Goal: Transaction & Acquisition: Purchase product/service

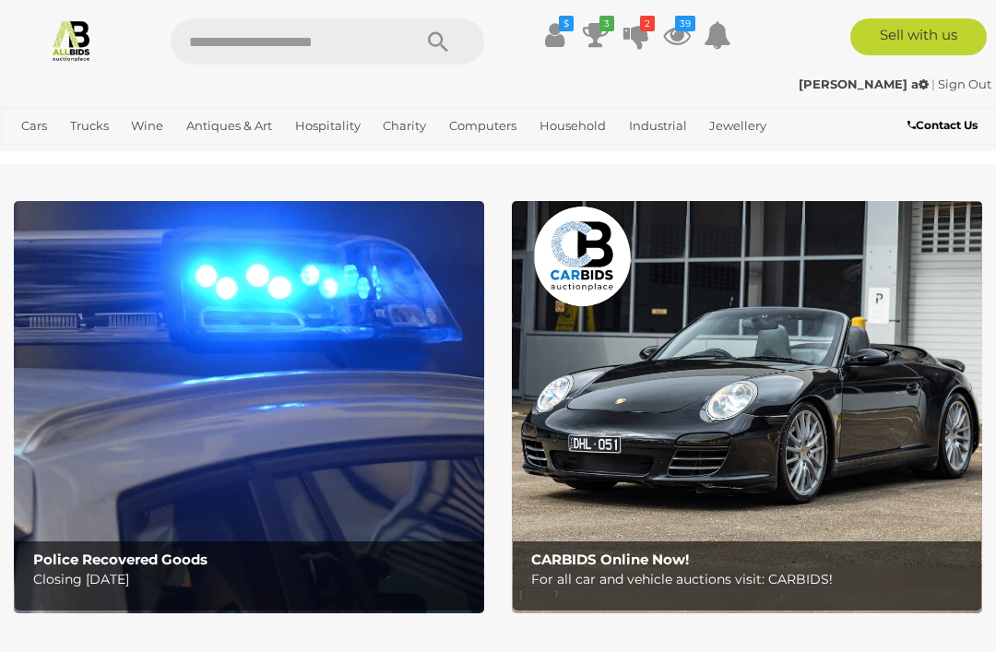
click at [682, 35] on icon at bounding box center [677, 34] width 28 height 33
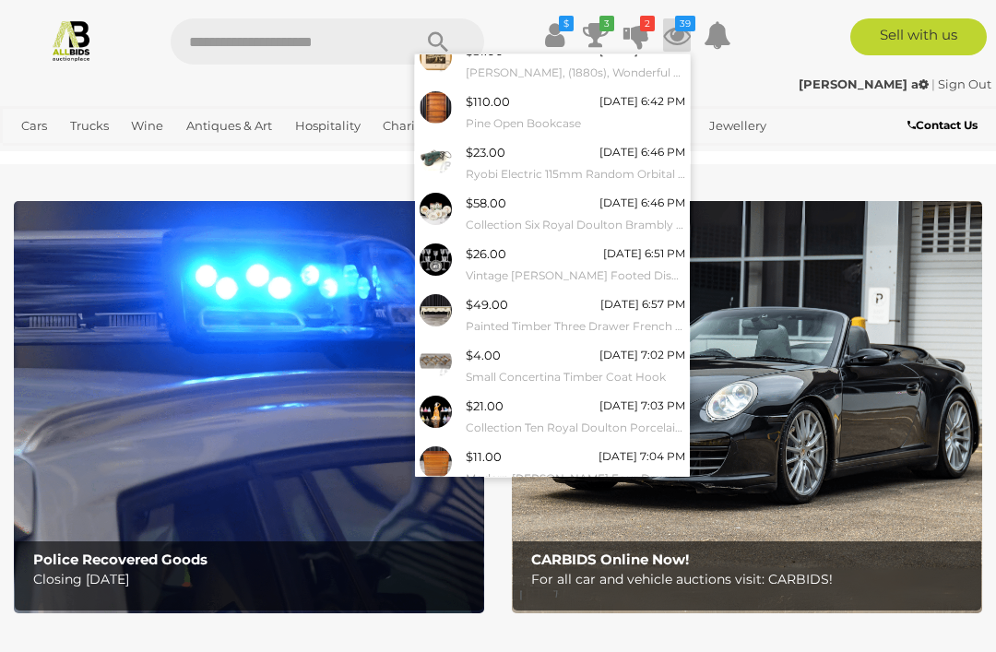
scroll to position [117, 0]
click at [611, 493] on link "View All" at bounding box center [552, 509] width 275 height 32
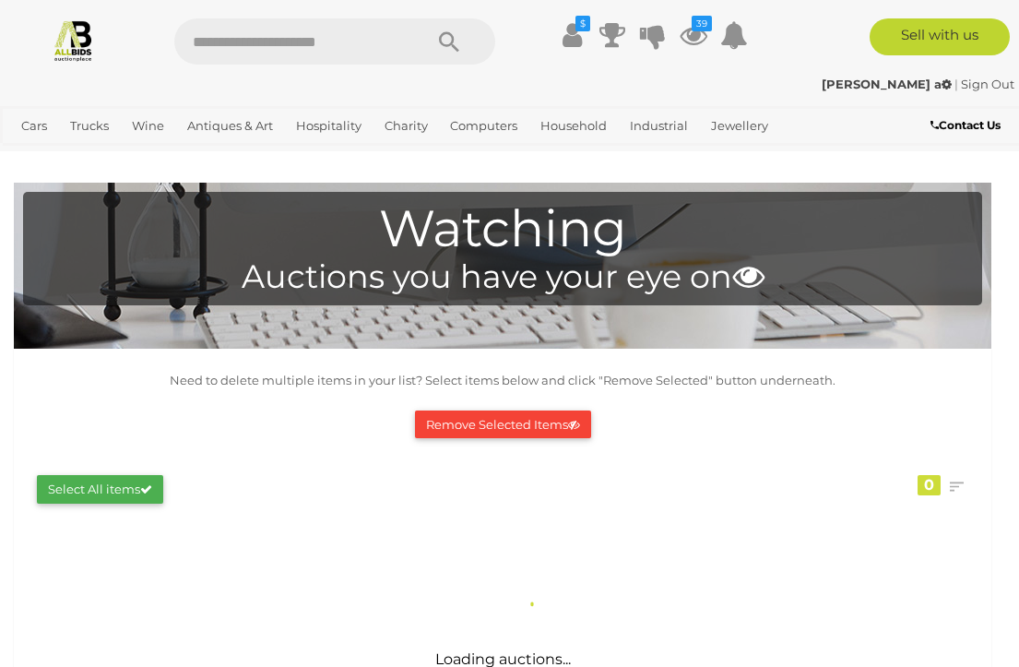
scroll to position [3, 0]
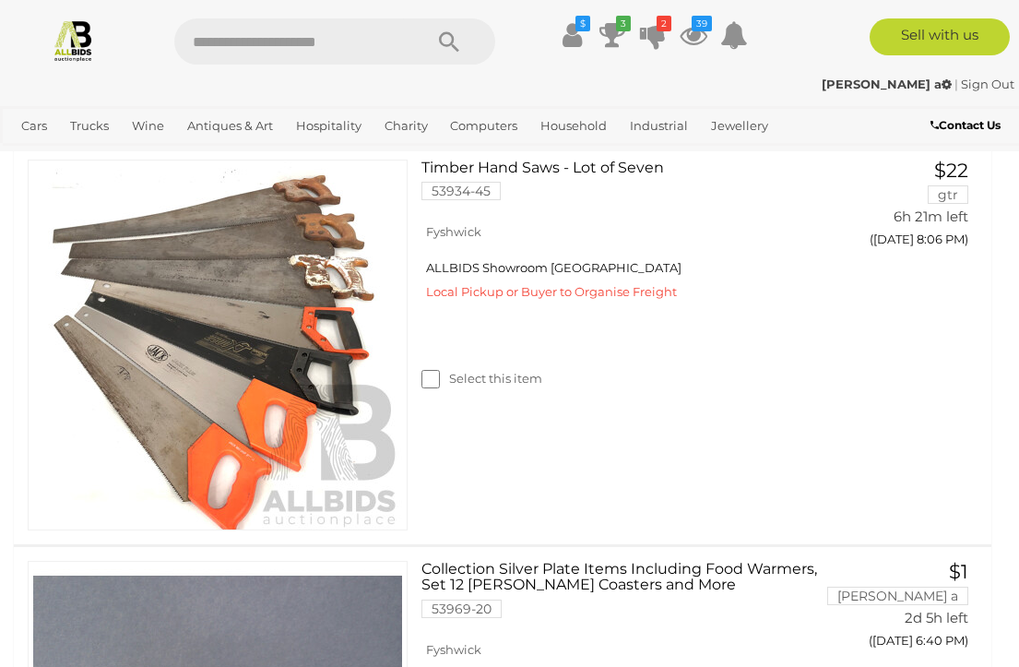
scroll to position [6873, 0]
click at [614, 38] on icon at bounding box center [613, 34] width 26 height 33
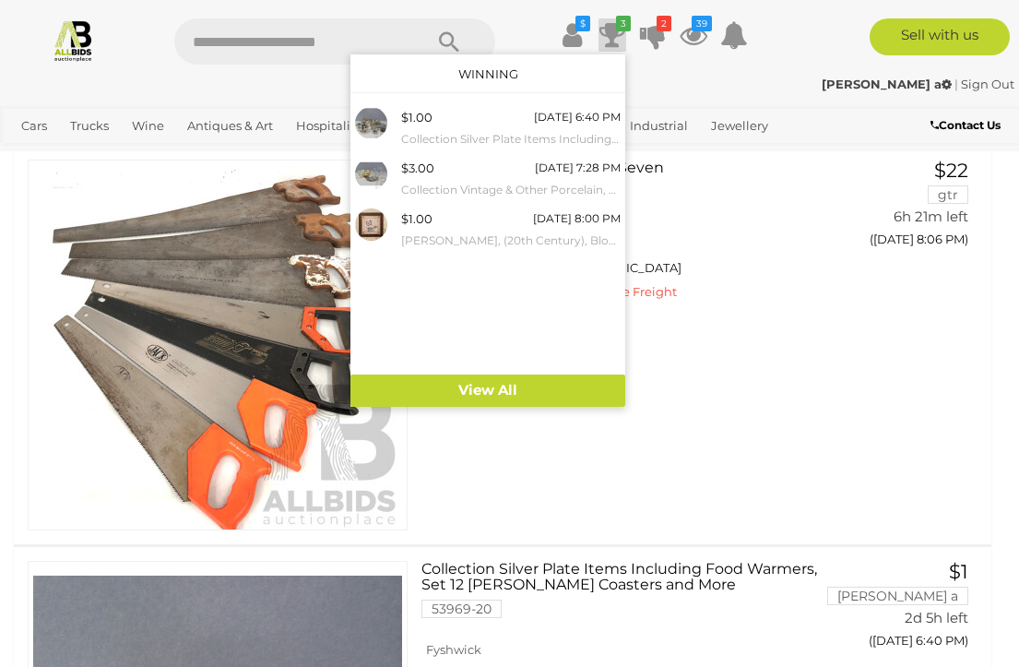
click at [657, 30] on icon "2" at bounding box center [664, 24] width 15 height 16
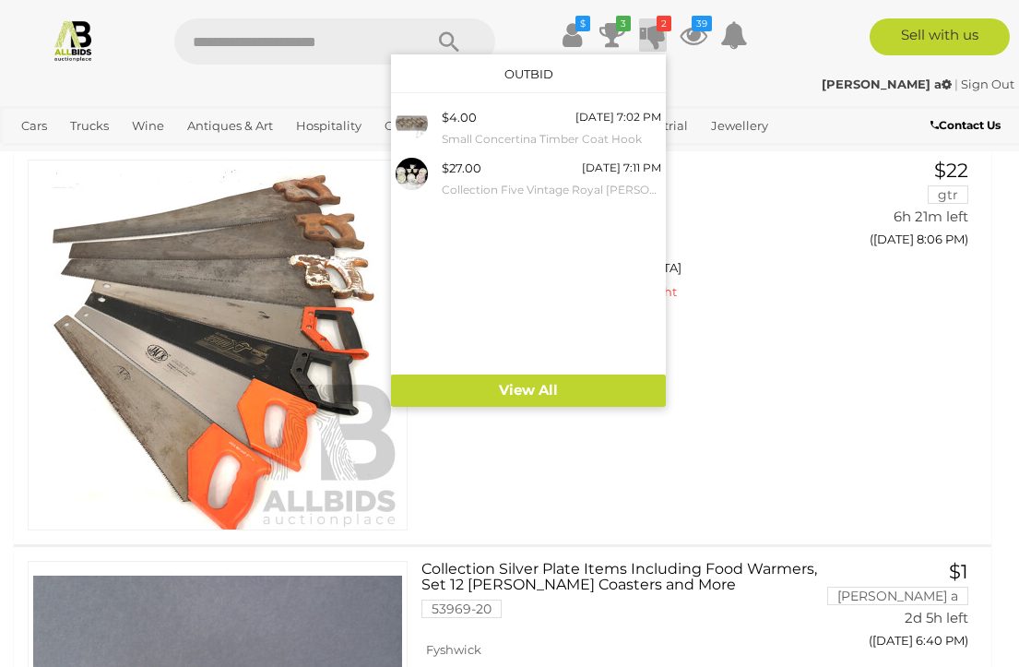
click at [940, 292] on div at bounding box center [509, 333] width 1019 height 667
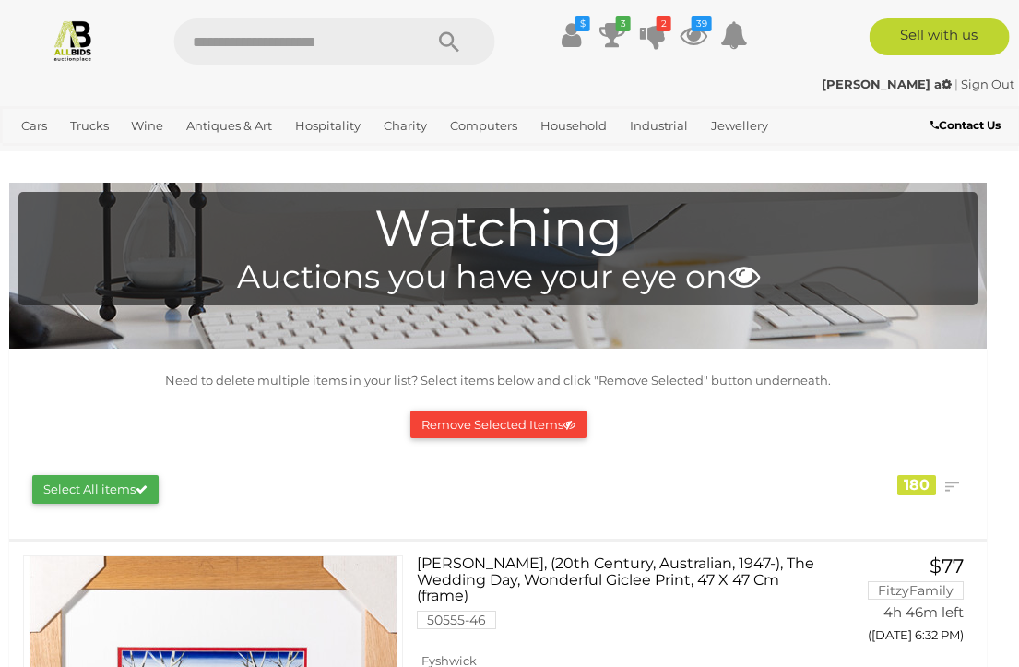
scroll to position [0, 6]
click at [71, 31] on img at bounding box center [73, 39] width 43 height 43
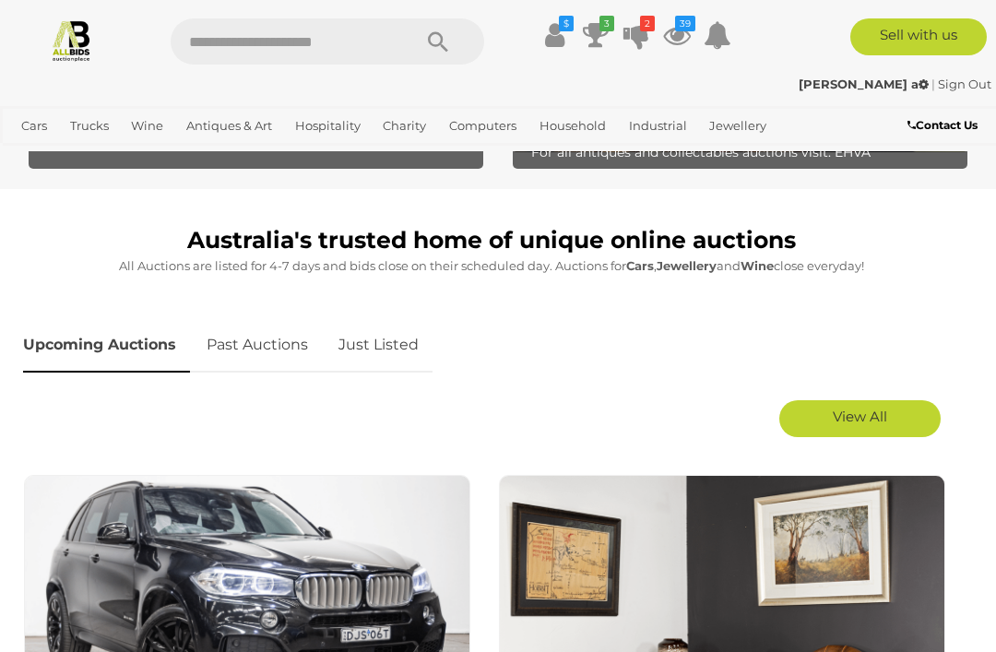
scroll to position [700, 0]
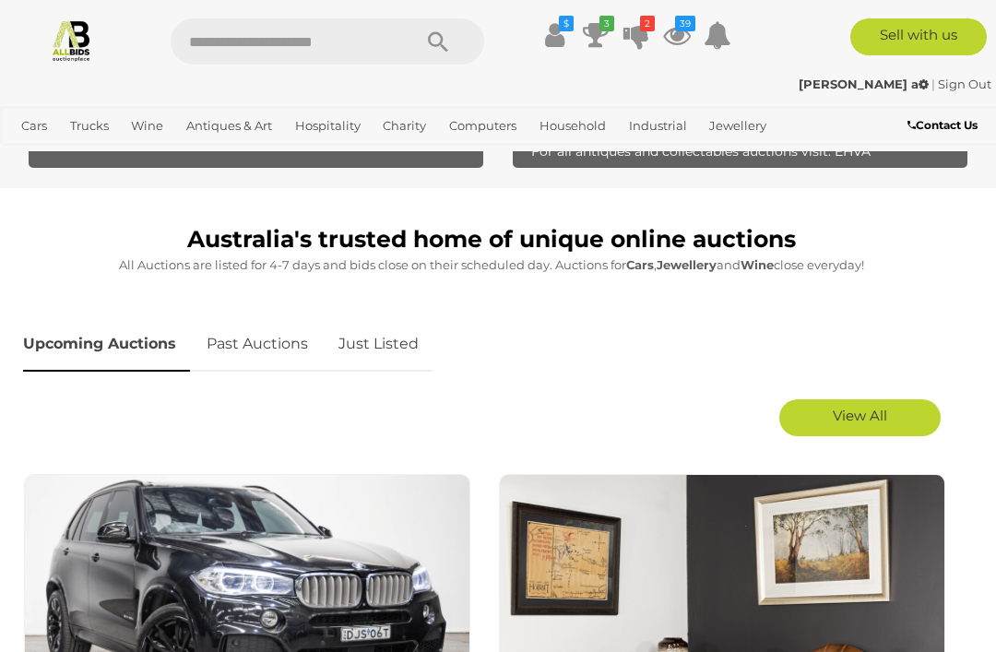
click at [900, 417] on link "View All" at bounding box center [860, 417] width 161 height 37
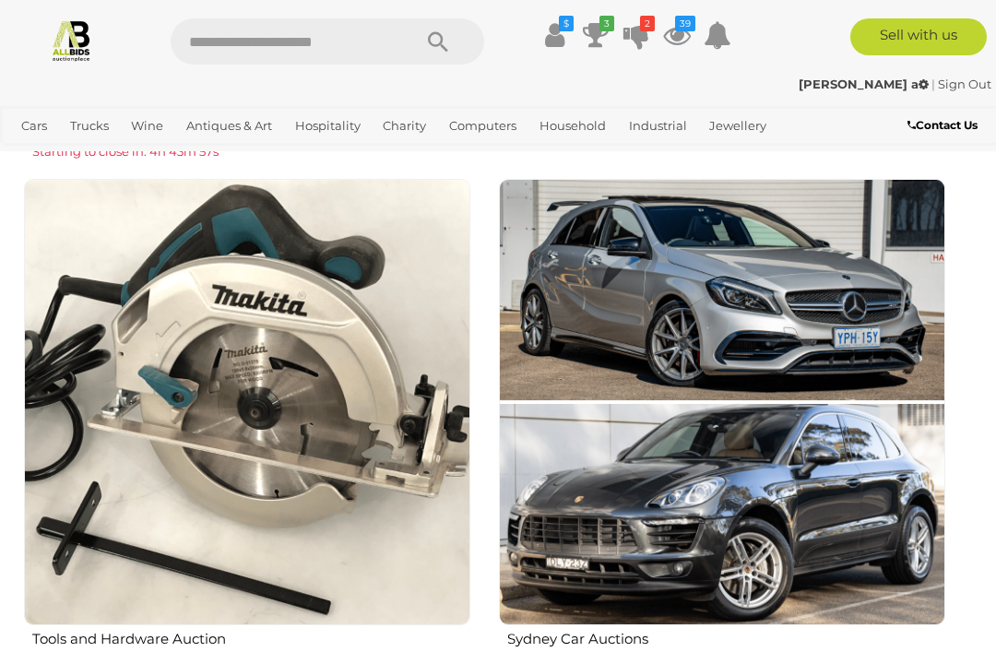
scroll to position [1535, 0]
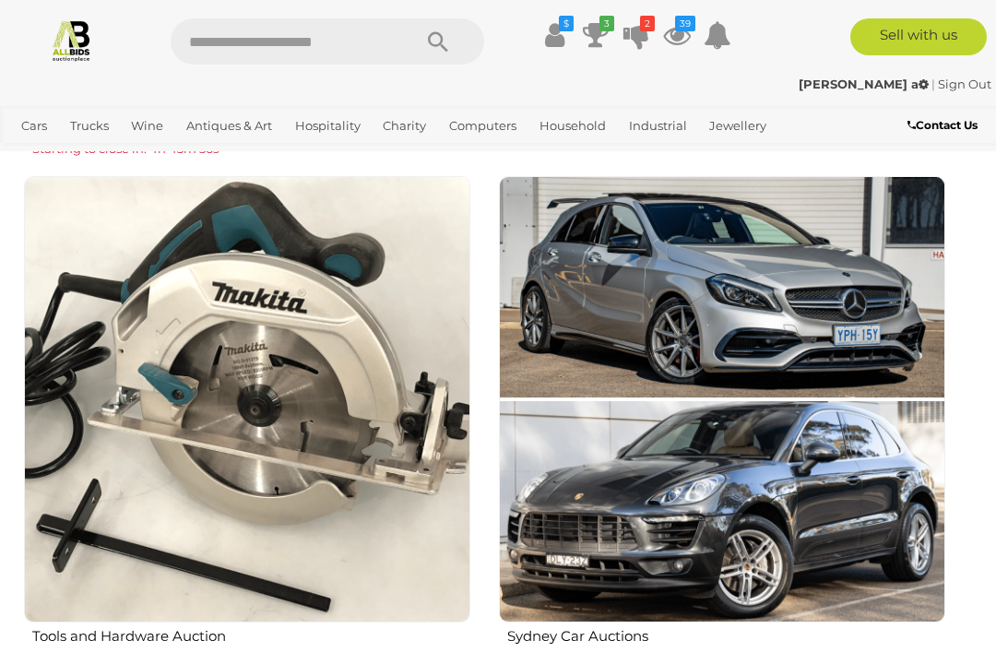
click at [98, 541] on img at bounding box center [247, 399] width 447 height 447
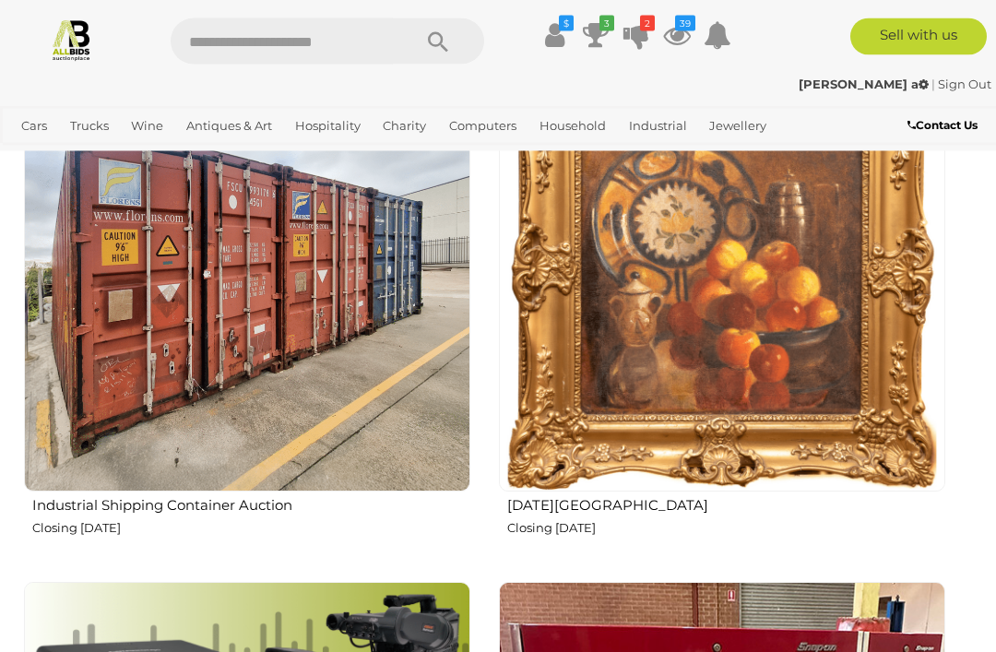
scroll to position [5976, 0]
click at [874, 319] on img at bounding box center [722, 268] width 447 height 447
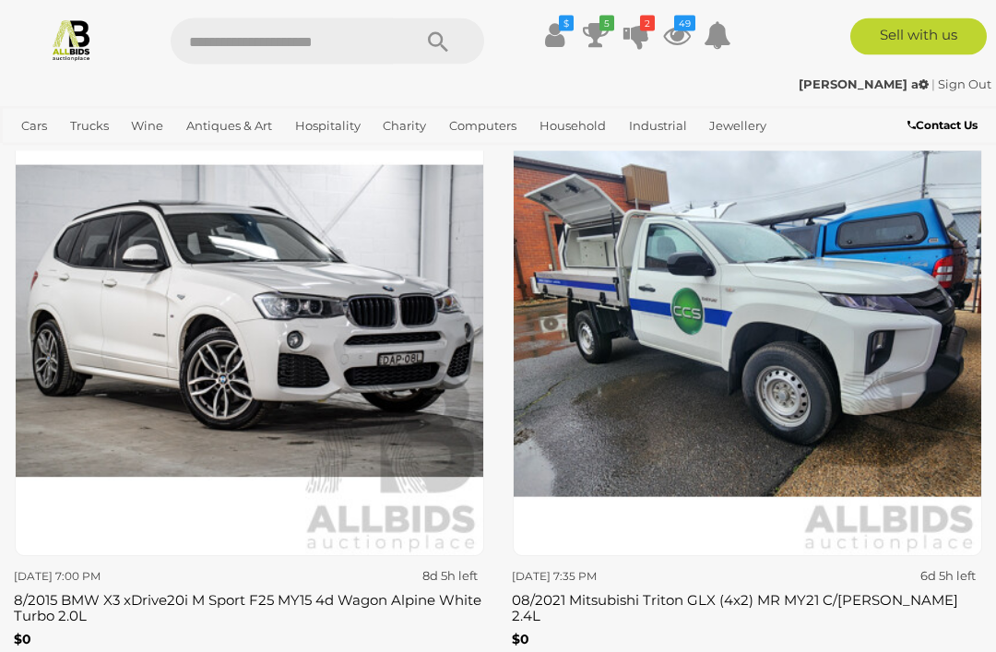
scroll to position [8663, 0]
click at [868, 358] on img at bounding box center [748, 322] width 470 height 470
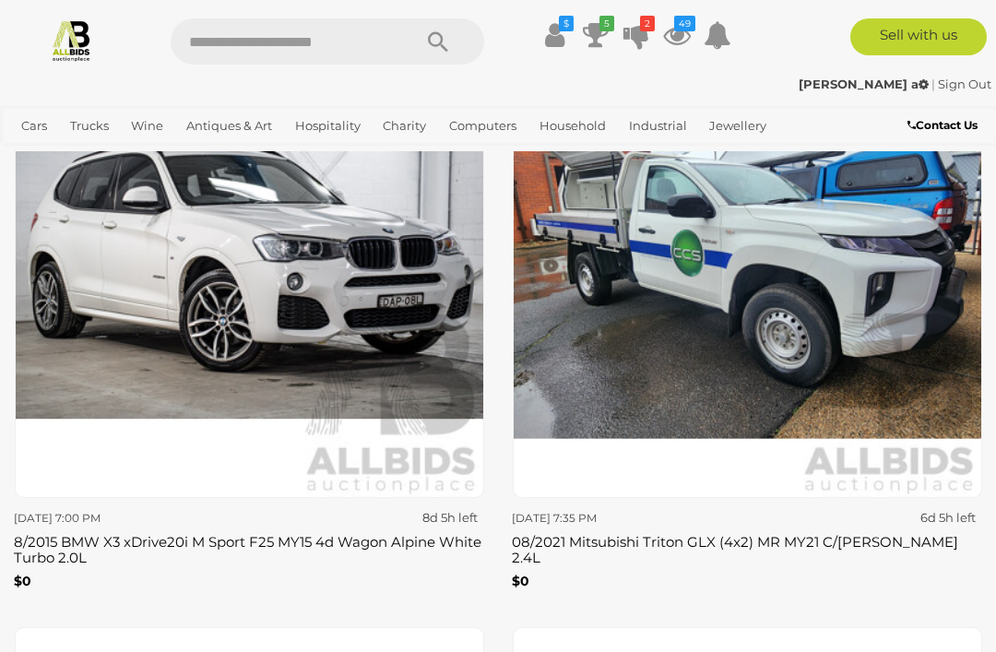
scroll to position [8722, 0]
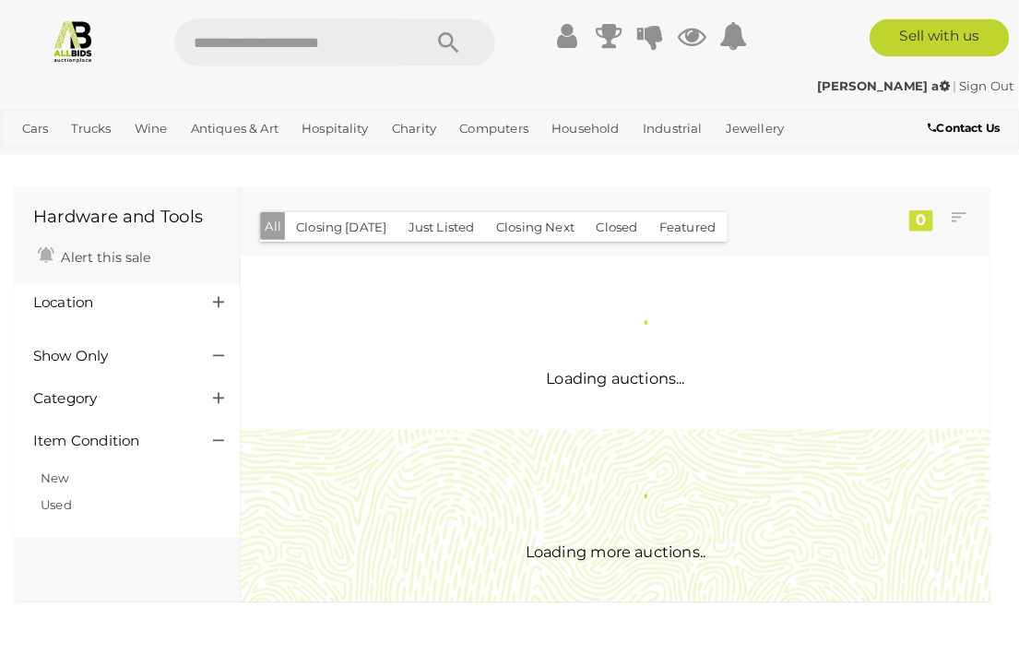
scroll to position [3, 0]
